Goal: Transaction & Acquisition: Purchase product/service

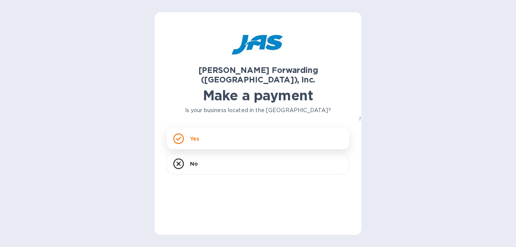
click at [201, 131] on div "Yes" at bounding box center [258, 138] width 182 height 21
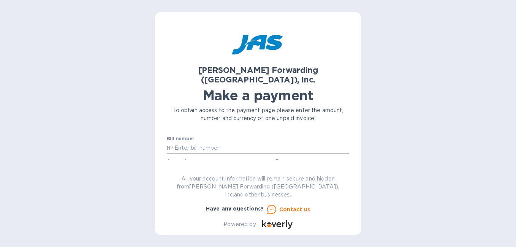
click at [237, 142] on input "text" at bounding box center [261, 147] width 176 height 11
paste input "205.00"
type input "205.00"
click at [128, 141] on div "[PERSON_NAME] Forwarding ([GEOGRAPHIC_DATA]), Inc. Make a payment To obtain acc…" at bounding box center [258, 123] width 516 height 247
drag, startPoint x: 170, startPoint y: 138, endPoint x: 158, endPoint y: 138, distance: 12.1
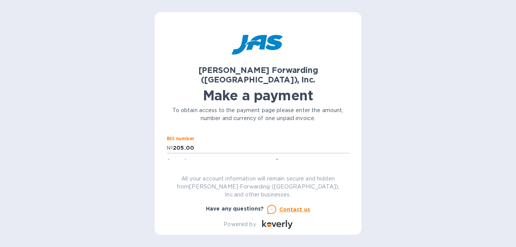
click at [158, 138] on div "[PERSON_NAME] Forwarding ([GEOGRAPHIC_DATA]), Inc. Make a payment To obtain acc…" at bounding box center [258, 123] width 207 height 222
click at [190, 142] on input "text" at bounding box center [261, 147] width 176 height 11
paste input "LAX503347265"
type input "LAX503347265"
click at [179, 164] on input "text" at bounding box center [221, 169] width 102 height 11
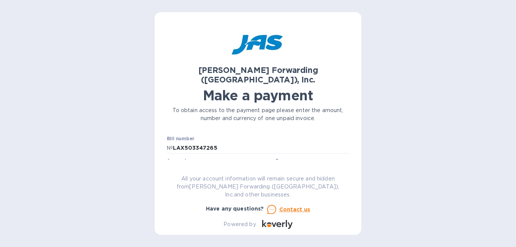
paste input "205.00"
type input "205.00"
click at [96, 142] on div "[PERSON_NAME] Forwarding ([GEOGRAPHIC_DATA]), Inc. Make a payment To obtain acc…" at bounding box center [258, 123] width 516 height 247
click at [240, 140] on input "text" at bounding box center [258, 145] width 182 height 11
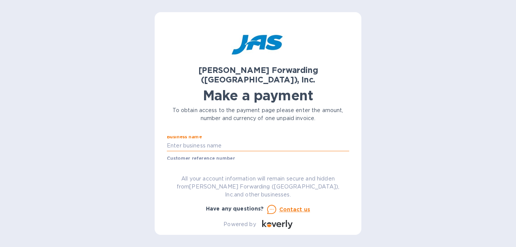
type input "[PERSON_NAME] FORWARDING WORLDWIDE"
click at [113, 142] on div "[PERSON_NAME] Forwarding ([GEOGRAPHIC_DATA]), Inc. Make a payment To obtain acc…" at bounding box center [258, 123] width 516 height 247
click at [221, 162] on input "text" at bounding box center [258, 167] width 182 height 11
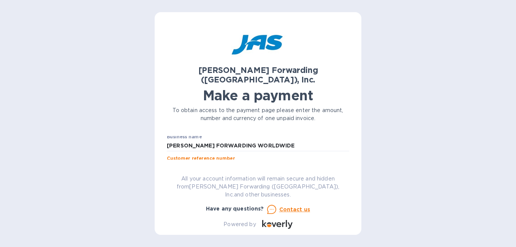
paste input "SAI000430605"
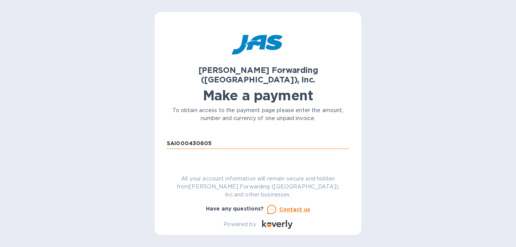
scroll to position [84, 0]
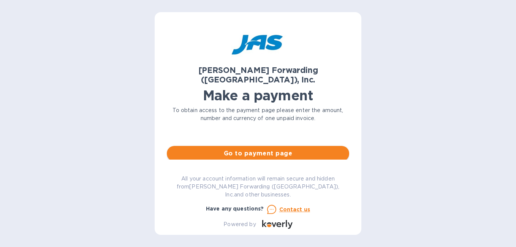
type input "SAI000430605"
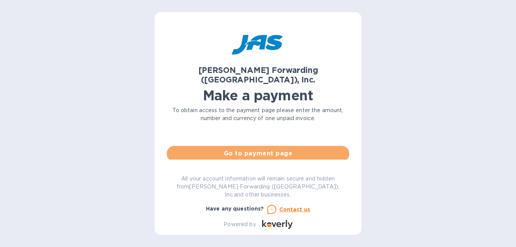
click at [265, 150] on button "Go to payment page" at bounding box center [258, 153] width 182 height 15
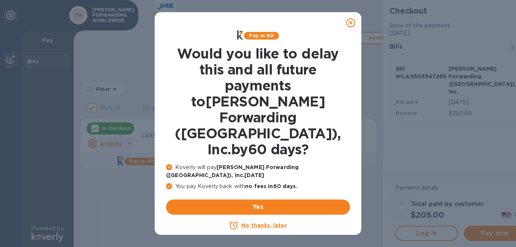
click at [252, 222] on u "No thanks, later" at bounding box center [263, 225] width 45 height 6
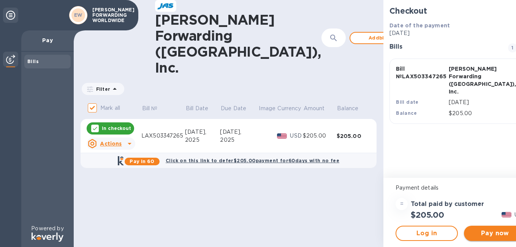
click at [470, 233] on span "Pay now" at bounding box center [495, 233] width 50 height 9
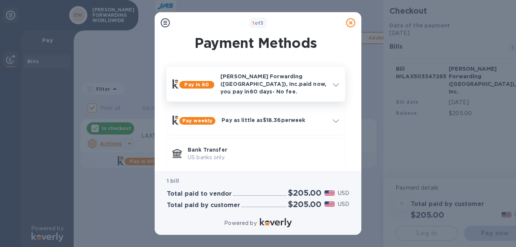
scroll to position [38, 0]
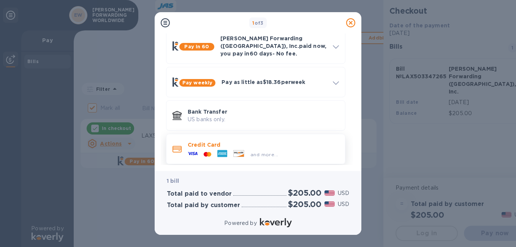
click at [264, 151] on span "and more..." at bounding box center [264, 154] width 28 height 6
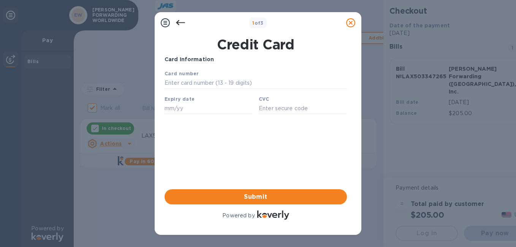
scroll to position [0, 0]
click at [178, 23] on icon at bounding box center [180, 22] width 9 height 9
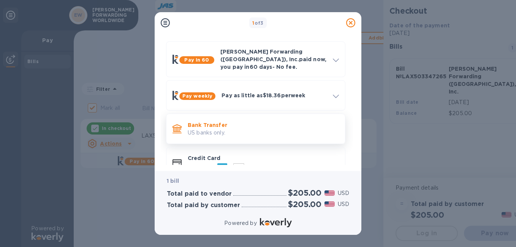
scroll to position [38, 0]
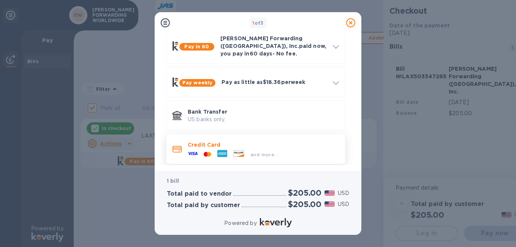
click at [251, 152] on div "and more..." at bounding box center [264, 154] width 34 height 8
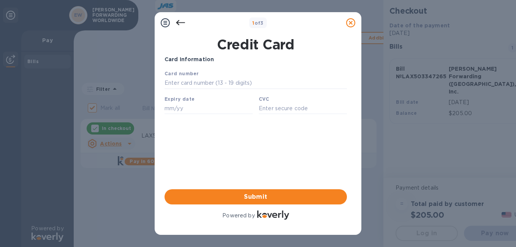
scroll to position [0, 0]
click at [220, 110] on input "text" at bounding box center [208, 108] width 88 height 11
click at [272, 96] on div "CVC" at bounding box center [302, 104] width 94 height 25
click at [276, 104] on div "CVC" at bounding box center [302, 104] width 94 height 25
drag, startPoint x: 276, startPoint y: 112, endPoint x: 462, endPoint y: 136, distance: 187.8
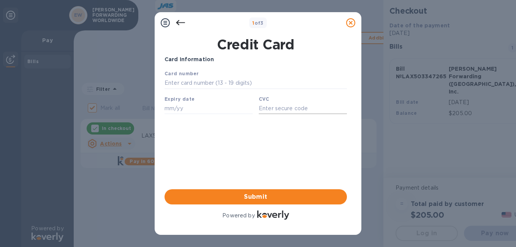
click at [276, 112] on input "text" at bounding box center [303, 108] width 88 height 11
click at [217, 82] on input "text" at bounding box center [255, 82] width 182 height 11
paste input "[CREDIT_CARD_NUMBER]"
type input "[CREDIT_CARD_NUMBER]"
click at [217, 109] on input "text" at bounding box center [208, 108] width 88 height 11
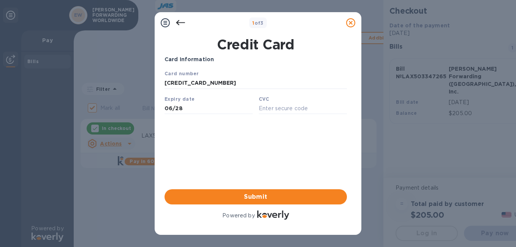
type input "06/28"
click at [271, 108] on input "text" at bounding box center [303, 108] width 88 height 11
paste input "742"
type input "742"
click at [253, 198] on span "Submit" at bounding box center [255, 196] width 170 height 9
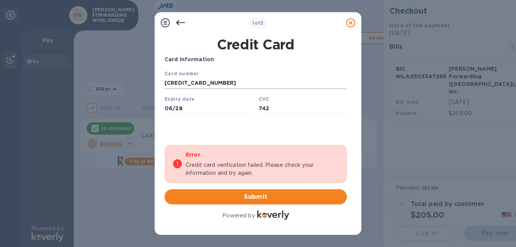
click at [197, 84] on input "[CREDIT_CARD_NUMBER]" at bounding box center [255, 82] width 182 height 11
drag, startPoint x: 199, startPoint y: 84, endPoint x: 212, endPoint y: 86, distance: 12.7
click at [200, 84] on input "[CREDIT_CARD_NUMBER]" at bounding box center [255, 82] width 182 height 11
type input "[CREDIT_CARD_NUMBER]"
drag, startPoint x: 198, startPoint y: 114, endPoint x: 362, endPoint y: 196, distance: 183.4
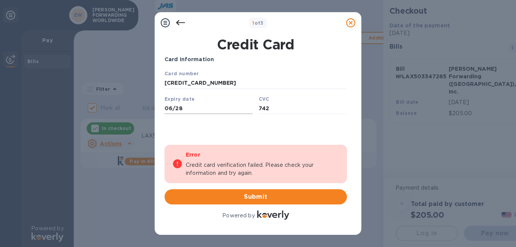
click at [198, 114] on input "06/28" at bounding box center [208, 108] width 88 height 11
click at [253, 136] on div "Card Information Your browser does not support iframes Error Credit card verifi…" at bounding box center [255, 138] width 182 height 166
click at [248, 200] on span "Submit" at bounding box center [255, 196] width 170 height 9
click at [178, 21] on icon at bounding box center [180, 22] width 9 height 5
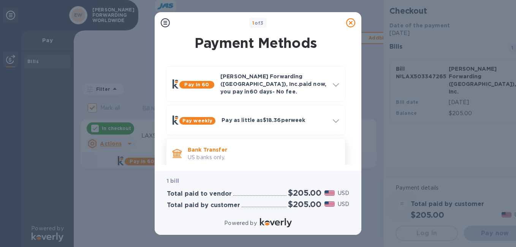
scroll to position [38, 0]
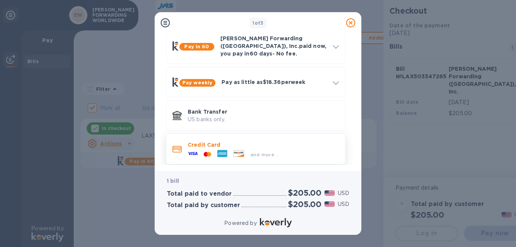
click at [229, 148] on div at bounding box center [222, 153] width 16 height 11
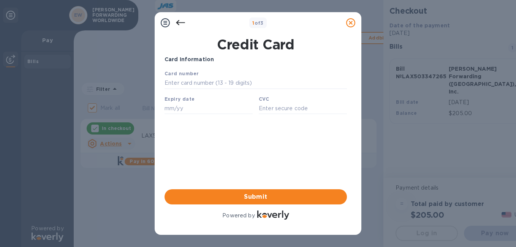
scroll to position [0, 0]
click at [181, 23] on icon at bounding box center [180, 22] width 9 height 9
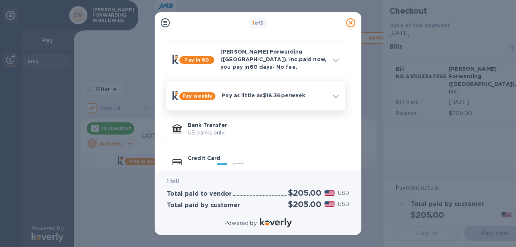
scroll to position [38, 0]
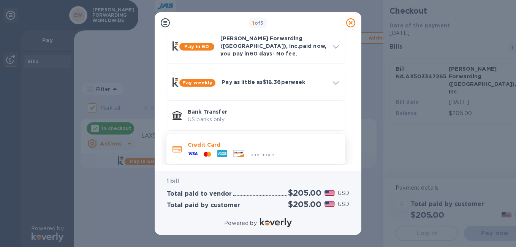
click at [230, 148] on div at bounding box center [222, 153] width 16 height 11
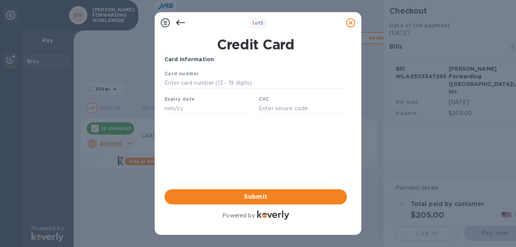
scroll to position [0, 0]
click at [202, 86] on input "text" at bounding box center [255, 82] width 182 height 11
paste input "[CREDIT_CARD_NUMBER]"
type input "[CREDIT_CARD_NUMBER]"
click at [188, 112] on input "text" at bounding box center [208, 108] width 88 height 11
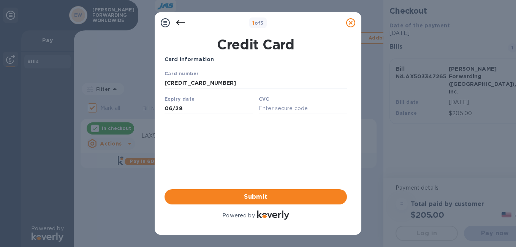
type input "06/28"
click at [267, 114] on input "text" at bounding box center [303, 108] width 88 height 11
type input "742"
click at [255, 192] on button "Submit" at bounding box center [255, 196] width 182 height 15
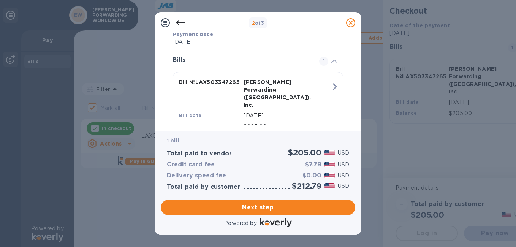
scroll to position [169, 0]
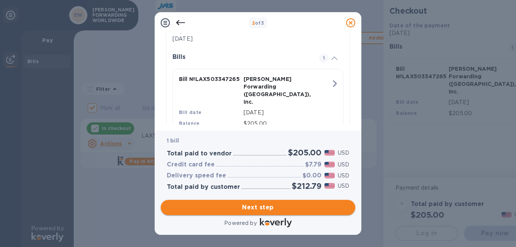
click at [248, 208] on span "Next step" at bounding box center [258, 207] width 182 height 9
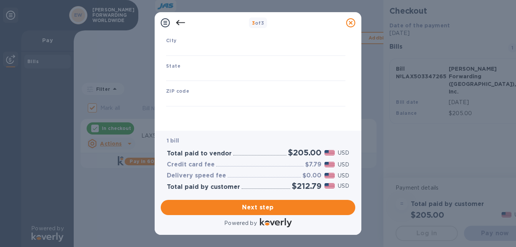
type input "[GEOGRAPHIC_DATA]"
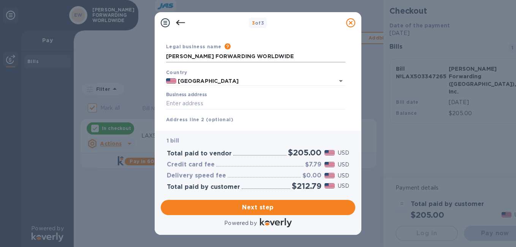
scroll to position [38, 0]
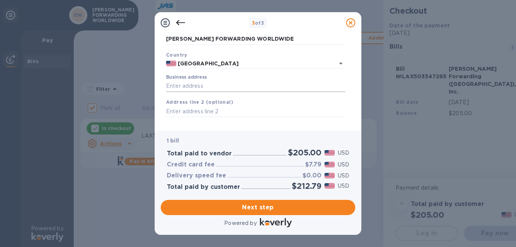
click at [215, 82] on input "Business address" at bounding box center [255, 85] width 179 height 11
paste input "[STREET_ADDRESS]"
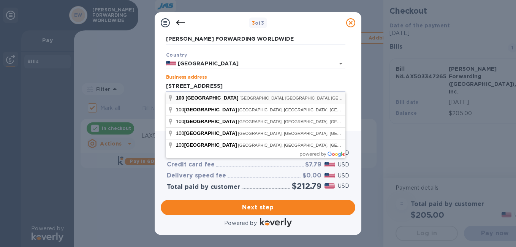
type input "[STREET_ADDRESS]"
type input "[GEOGRAPHIC_DATA]"
type input "VA"
type input "23235"
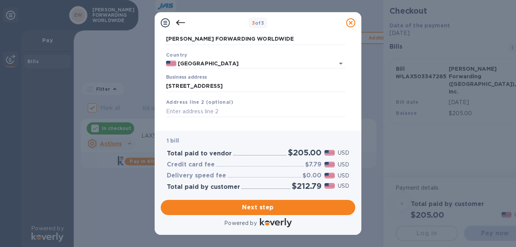
scroll to position [76, 0]
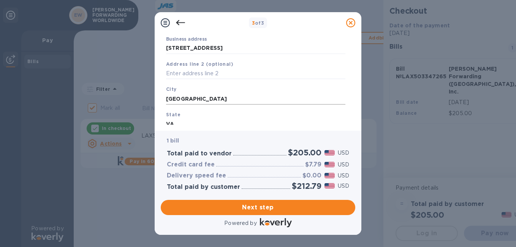
click at [234, 101] on input "[GEOGRAPHIC_DATA]" at bounding box center [255, 98] width 179 height 11
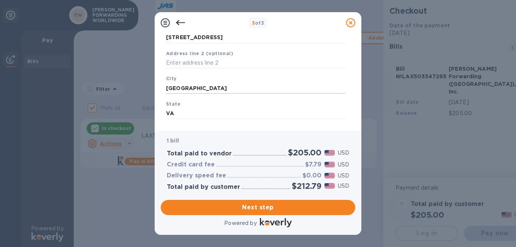
scroll to position [125, 0]
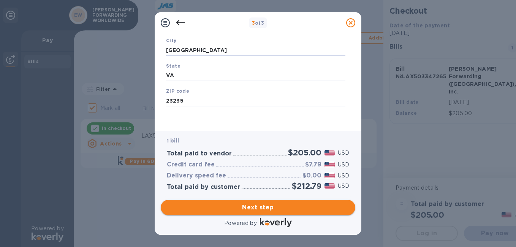
click at [269, 210] on span "Next step" at bounding box center [258, 207] width 182 height 9
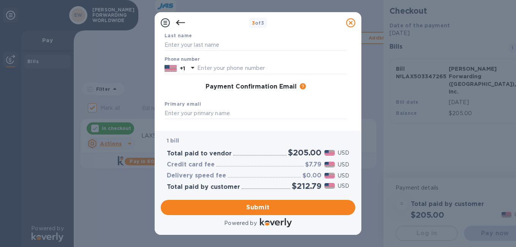
scroll to position [38, 0]
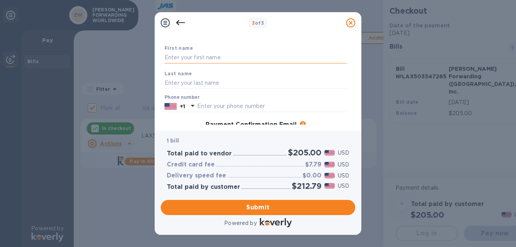
click at [198, 57] on input "text" at bounding box center [255, 57] width 182 height 11
type input "[PERSON_NAME]"
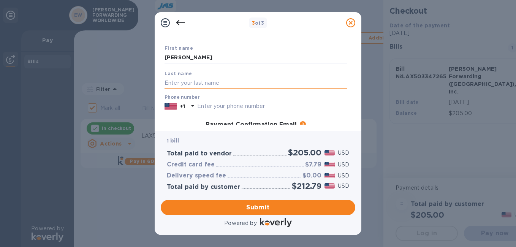
click at [173, 83] on input "text" at bounding box center [255, 82] width 182 height 11
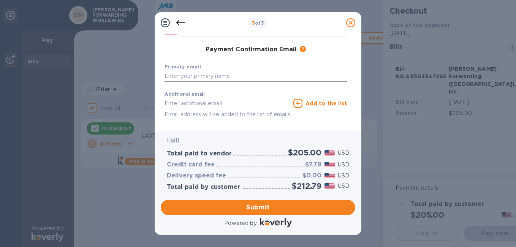
scroll to position [114, 0]
type input "[PERSON_NAME]"
click at [267, 62] on div "Primary email" at bounding box center [255, 71] width 188 height 25
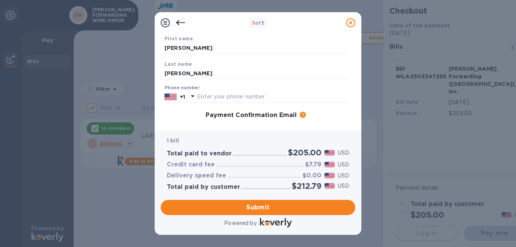
scroll to position [38, 0]
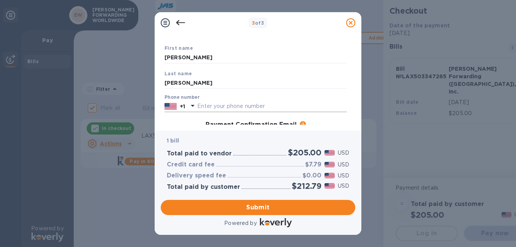
click at [211, 104] on input "text" at bounding box center [272, 106] width 150 height 11
paste input "8044953814"
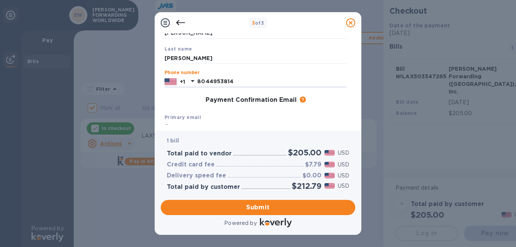
scroll to position [76, 0]
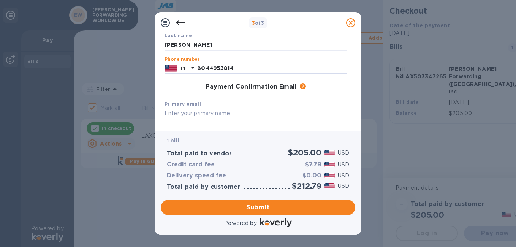
type input "8044953814"
click at [185, 112] on input "text" at bounding box center [255, 113] width 182 height 11
type input "[PERSON_NAME][EMAIL_ADDRESS][PERSON_NAME][DOMAIN_NAME]"
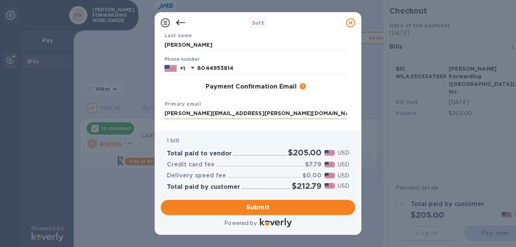
type input "[PERSON_NAME][EMAIL_ADDRESS][PERSON_NAME][DOMAIN_NAME]"
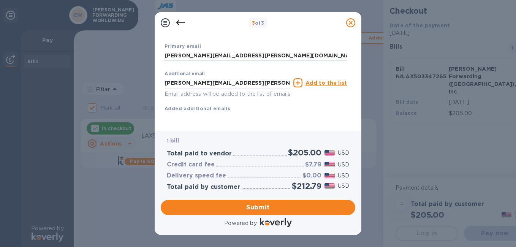
scroll to position [142, 0]
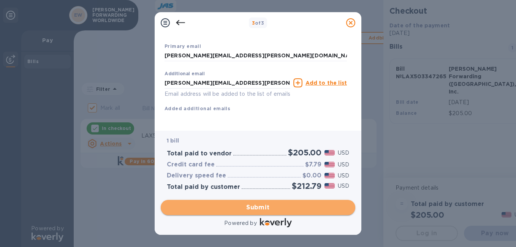
click at [255, 205] on span "Submit" at bounding box center [258, 207] width 182 height 9
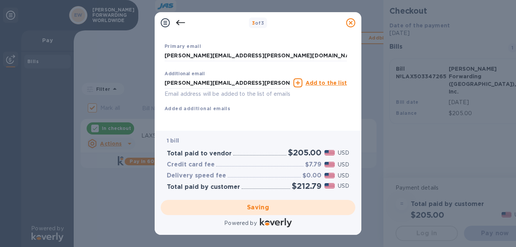
checkbox input "false"
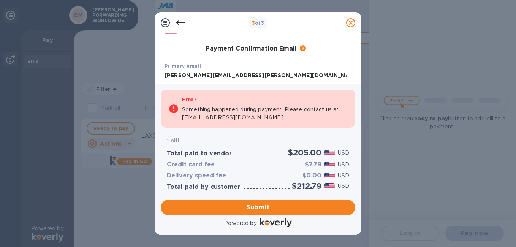
scroll to position [152, 0]
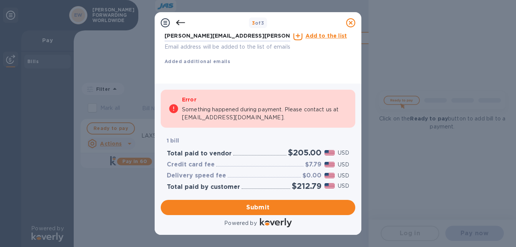
drag, startPoint x: 274, startPoint y: 63, endPoint x: 106, endPoint y: 74, distance: 169.3
click at [106, 74] on div "3 of 3 Payment Contact Information First name [PERSON_NAME] Last name [PERSON_N…" at bounding box center [258, 123] width 516 height 247
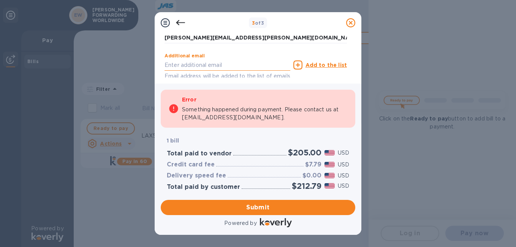
click at [245, 60] on input "text" at bounding box center [227, 64] width 126 height 11
click at [325, 79] on div "Payment Contact Information First name [PERSON_NAME] Last name [PERSON_NAME] Ph…" at bounding box center [258, 58] width 207 height 50
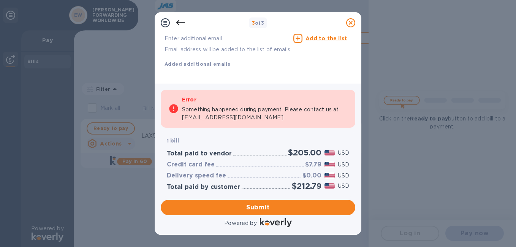
scroll to position [189, 0]
click at [207, 43] on p "Email address will be added to the list of emails" at bounding box center [227, 47] width 126 height 9
click at [257, 209] on span "Submit" at bounding box center [258, 207] width 182 height 9
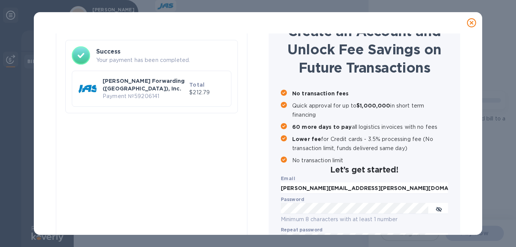
scroll to position [0, 0]
